Goal: Navigation & Orientation: Go to known website

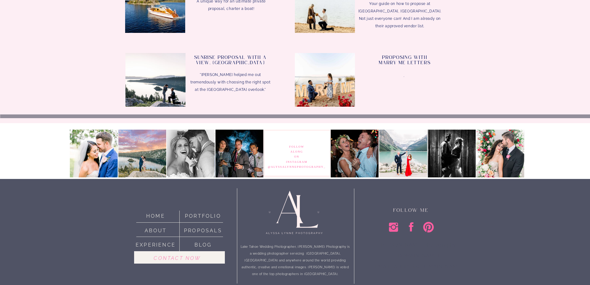
scroll to position [1999, 0]
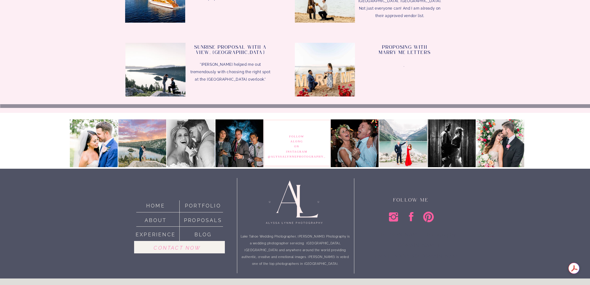
click at [414, 219] on icon at bounding box center [411, 216] width 12 height 12
click at [425, 219] on icon at bounding box center [428, 216] width 11 height 11
click at [390, 219] on icon at bounding box center [393, 216] width 9 height 9
